Goal: Task Accomplishment & Management: Use online tool/utility

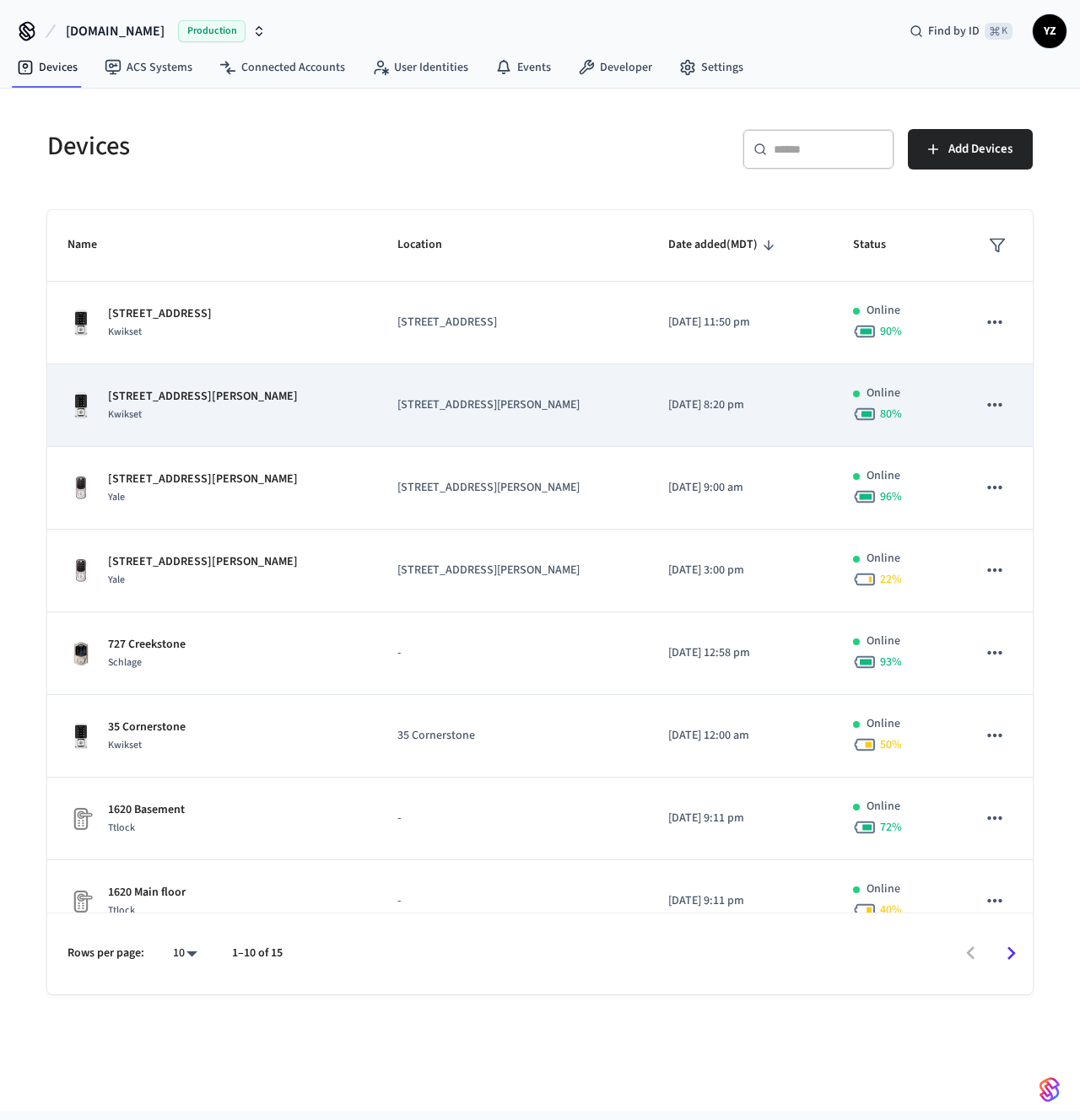
click at [987, 406] on icon "sticky table" at bounding box center [995, 405] width 15 height 4
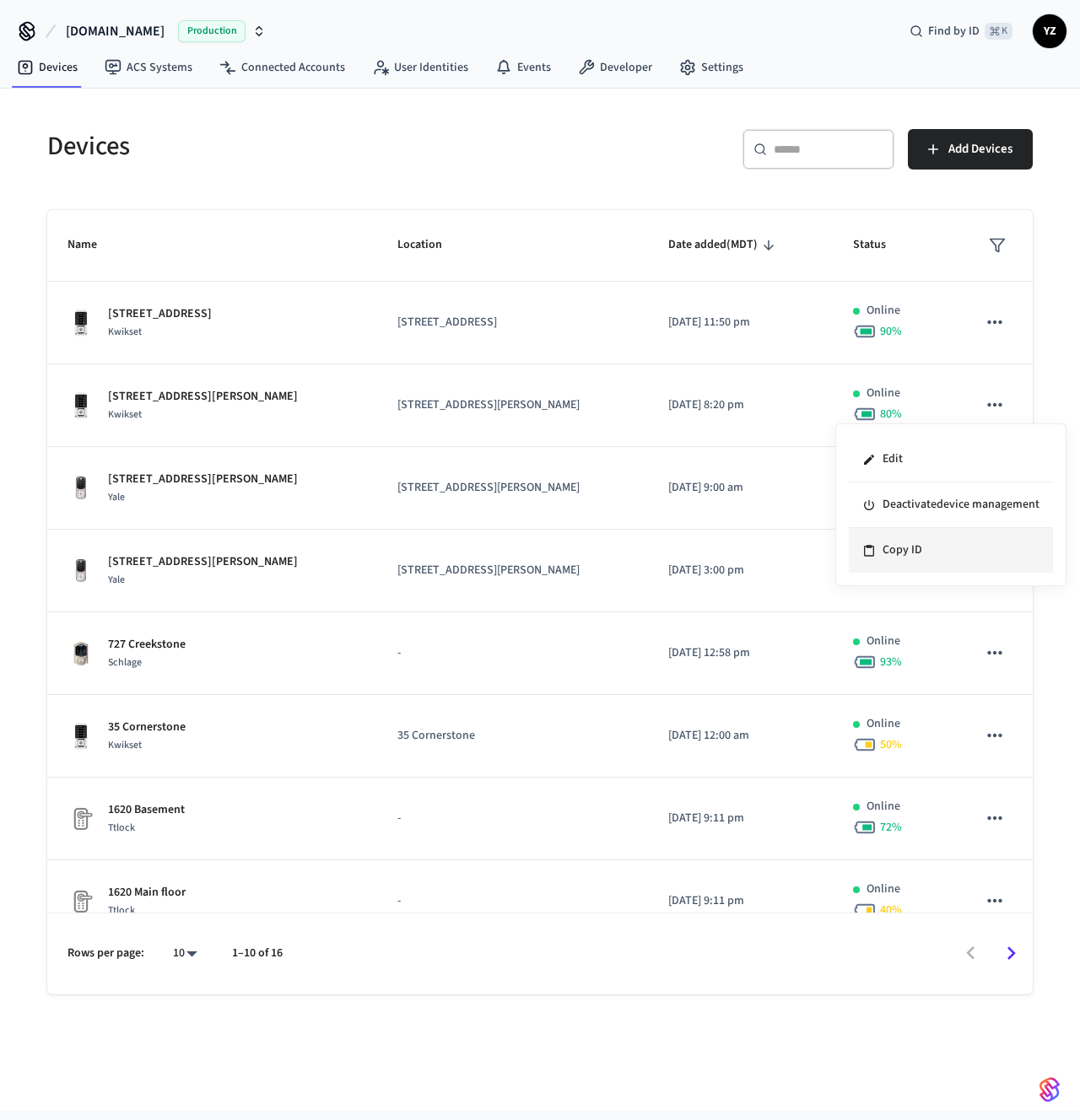
click at [906, 554] on li "Copy ID" at bounding box center [950, 549] width 204 height 45
click at [1050, 30] on span "YZ" at bounding box center [1049, 30] width 30 height 30
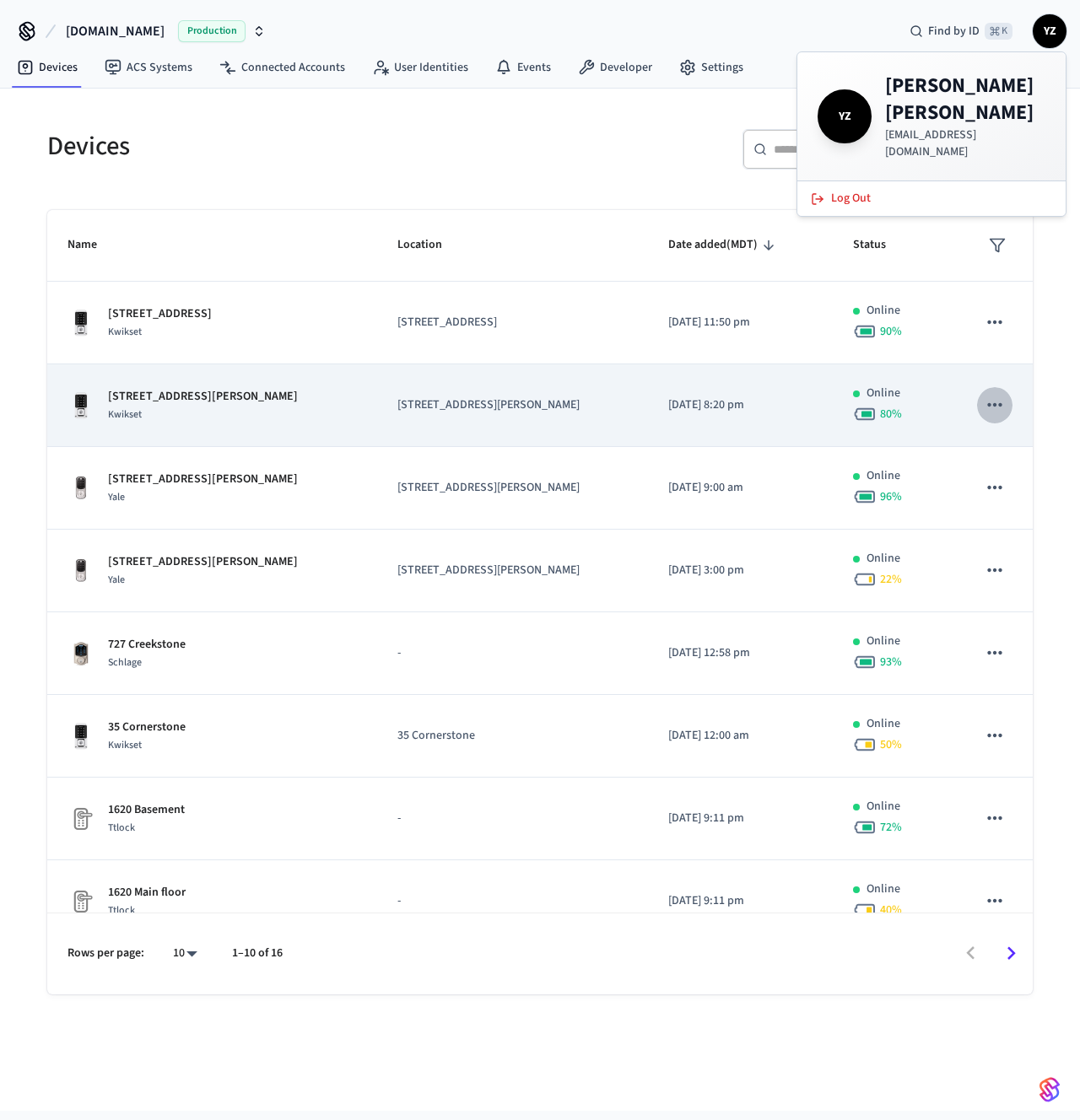
click at [977, 405] on button "sticky table" at bounding box center [995, 404] width 36 height 36
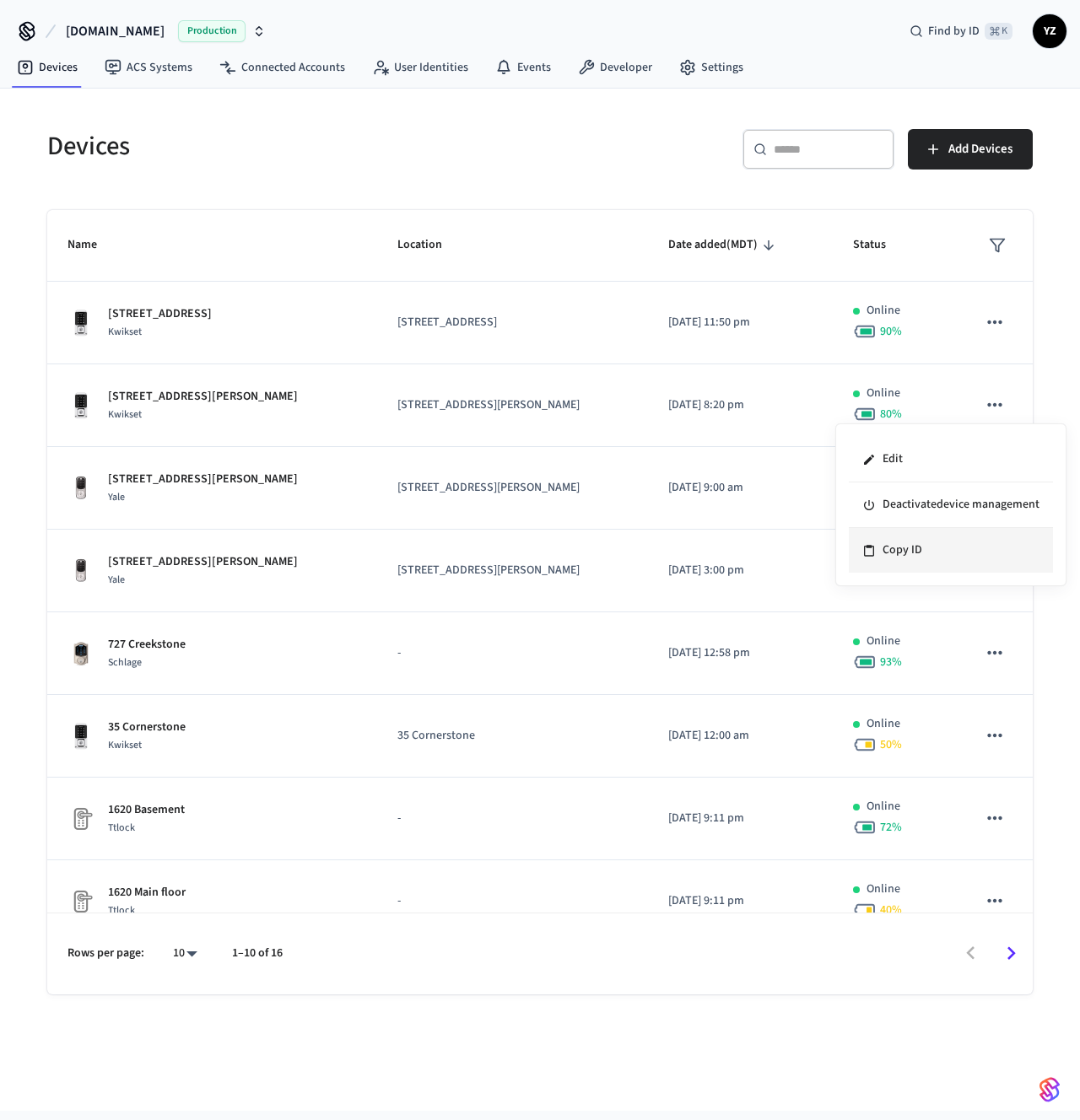
click at [937, 542] on li "Copy ID" at bounding box center [950, 549] width 204 height 45
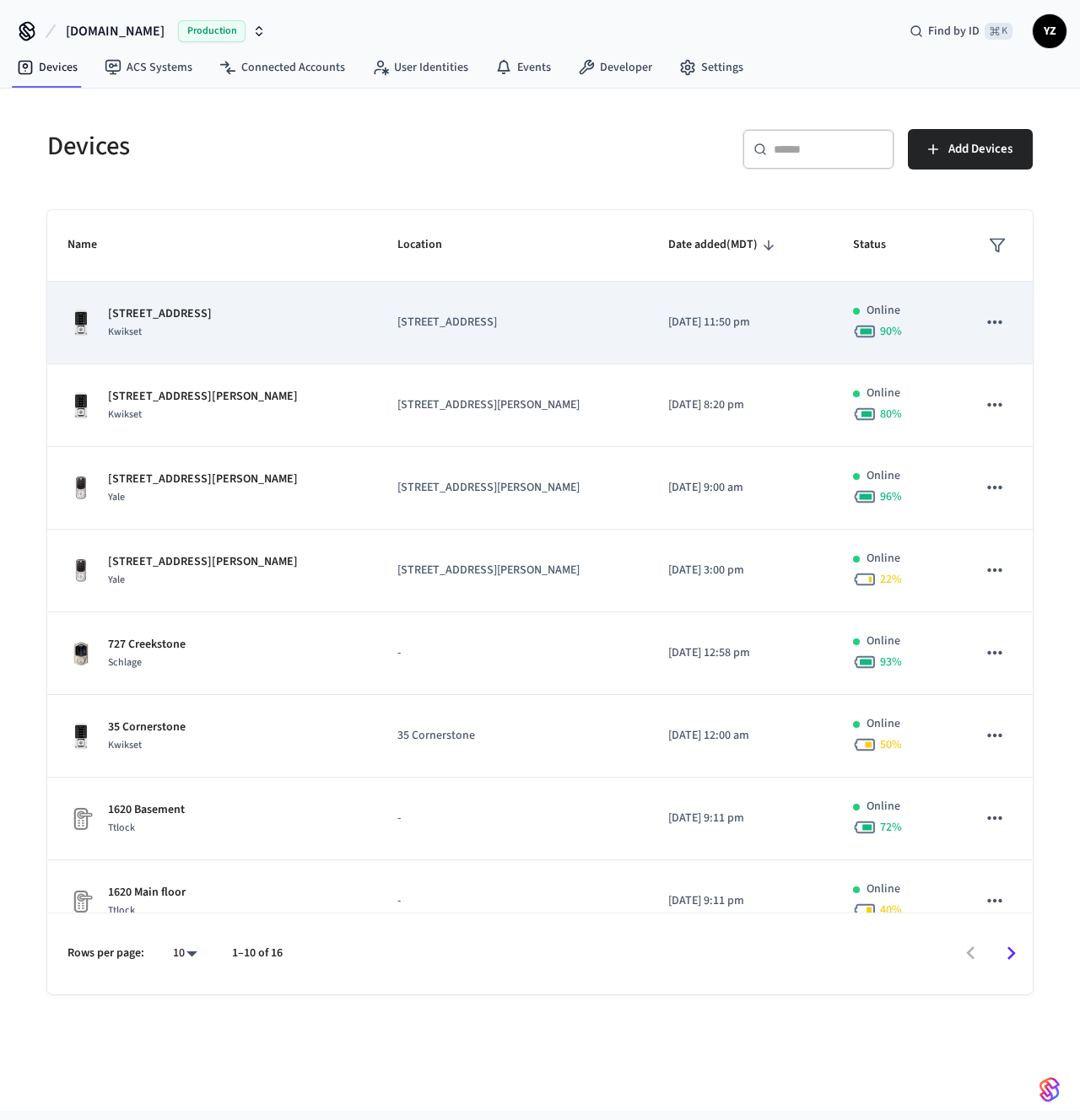
click at [983, 320] on icon "sticky table" at bounding box center [995, 322] width 22 height 22
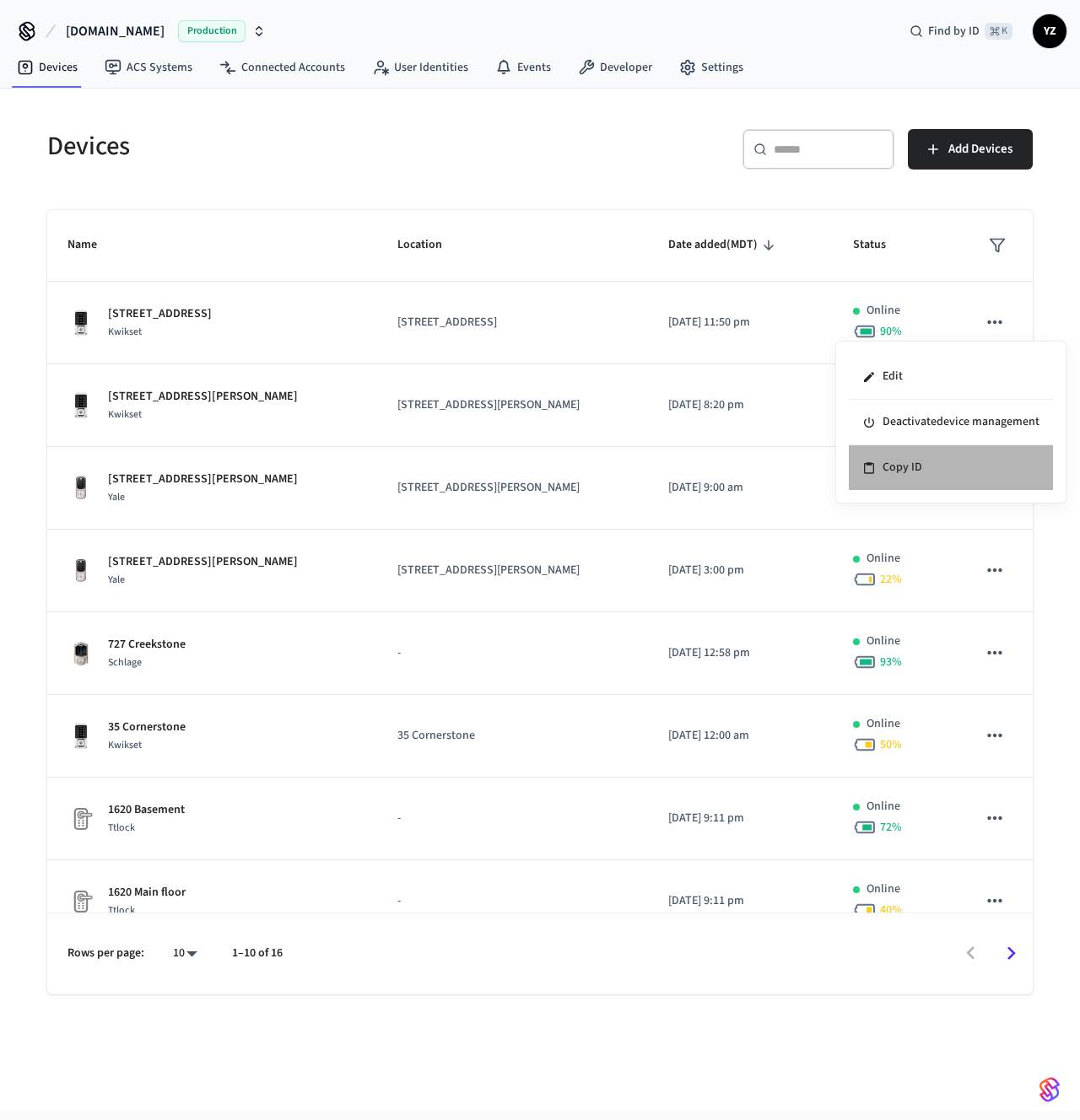
click at [930, 464] on li "Copy ID" at bounding box center [950, 468] width 204 height 45
